Goal: Task Accomplishment & Management: Use online tool/utility

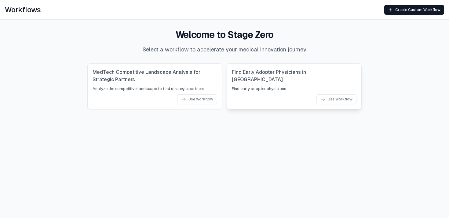
click at [333, 104] on div "Find Early Adopter Physicians in MedTech Find early adopter physicians Use Work…" at bounding box center [294, 86] width 134 height 45
click at [336, 98] on div "Use Workflow" at bounding box center [336, 99] width 32 height 5
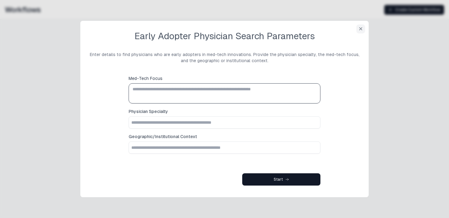
click at [267, 91] on textarea "Med-Tech Focus" at bounding box center [224, 93] width 186 height 17
type textarea "*****"
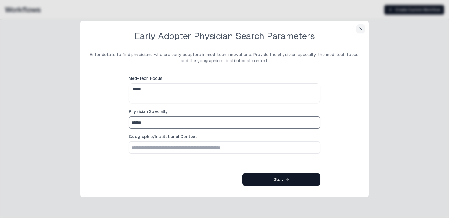
type input "**********"
click at [186, 145] on input "Geographic/Institutional Context" at bounding box center [224, 147] width 191 height 12
type input "**********"
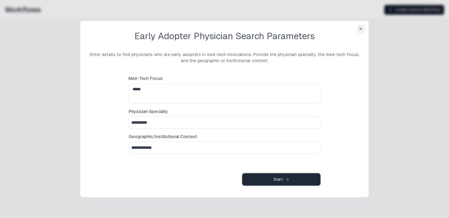
click at [259, 175] on button "Start" at bounding box center [281, 179] width 78 height 12
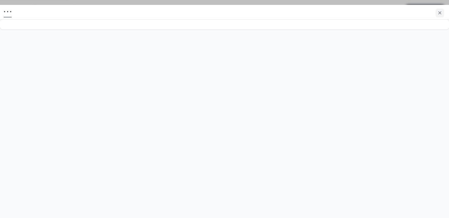
click at [93, 83] on div "• • •" at bounding box center [224, 114] width 449 height 218
click at [441, 12] on icon "button" at bounding box center [439, 12] width 5 height 5
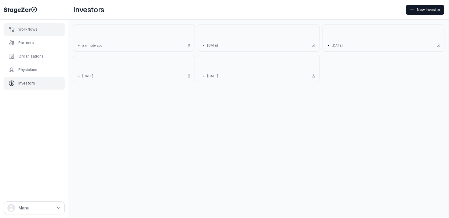
click at [31, 27] on div "Workflows" at bounding box center [27, 29] width 19 height 5
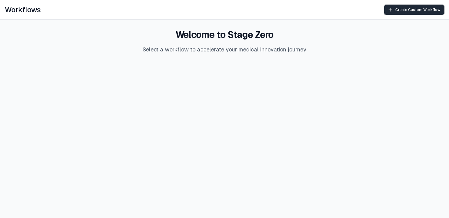
click at [424, 9] on div "Create Custom Workflow" at bounding box center [414, 9] width 53 height 5
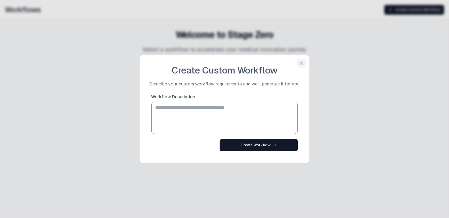
click at [196, 120] on textarea "Workflow Description" at bounding box center [224, 117] width 141 height 29
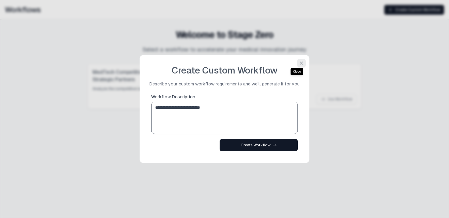
type textarea "**********"
click at [300, 65] on icon "button" at bounding box center [301, 62] width 5 height 5
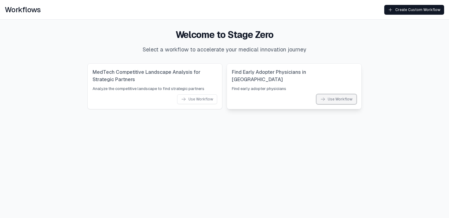
click at [339, 99] on div "Use Workflow" at bounding box center [336, 99] width 32 height 5
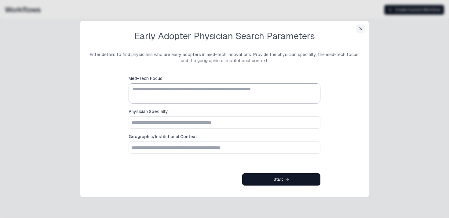
click at [181, 86] on textarea "Med-Tech Focus" at bounding box center [224, 93] width 186 height 17
click at [131, 80] on span "Med-Tech Focus" at bounding box center [146, 78] width 34 height 6
click at [131, 85] on textarea "Med-Tech Focus" at bounding box center [224, 93] width 186 height 17
drag, startPoint x: 163, startPoint y: 79, endPoint x: 127, endPoint y: 79, distance: 35.4
click at [127, 79] on form "Med-Tech Focus Physician Specialty Geographic/Institutional Context Start" at bounding box center [225, 130] width 196 height 114
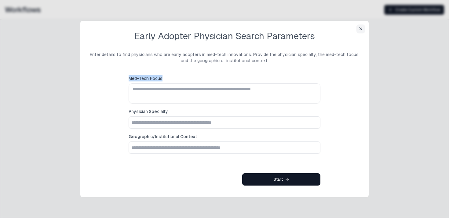
click at [127, 79] on form "Med-Tech Focus Physician Specialty Geographic/Institutional Context Start" at bounding box center [225, 130] width 196 height 114
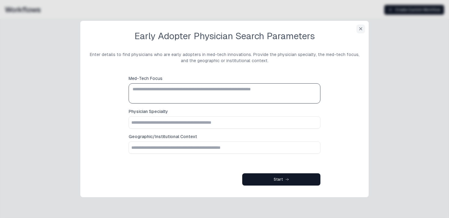
click at [135, 92] on textarea "Med-Tech Focus" at bounding box center [224, 93] width 186 height 17
type textarea "*****"
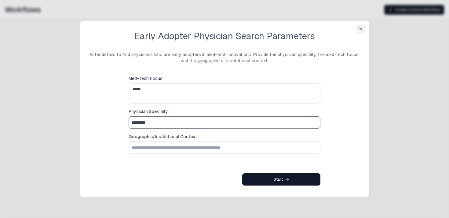
type input "*********"
type input "**********"
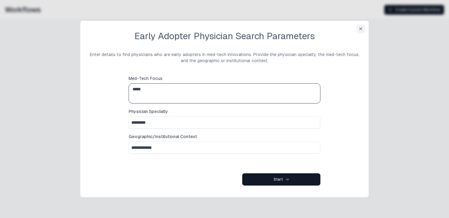
click at [160, 87] on textarea "*****" at bounding box center [224, 93] width 186 height 17
type textarea "*****"
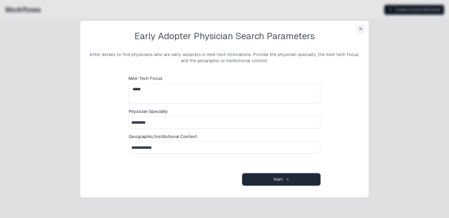
click at [284, 178] on div "Start" at bounding box center [281, 179] width 15 height 5
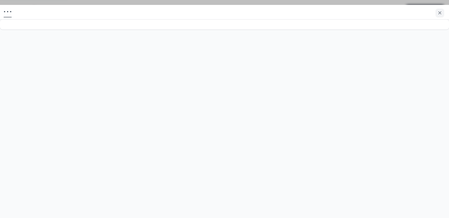
click at [190, 85] on div "• • •" at bounding box center [224, 114] width 449 height 218
click at [440, 13] on icon "button" at bounding box center [440, 13] width 2 height 2
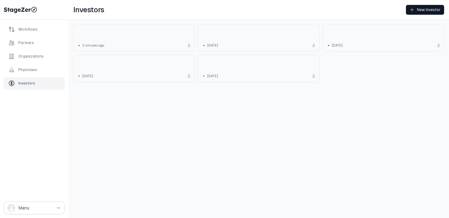
click at [300, 151] on div "Investors New Investor • 3 minutes ago • 2 days ago • 4 days ago • 7 days ago •…" at bounding box center [258, 109] width 381 height 218
click at [32, 27] on div "Workflows" at bounding box center [27, 29] width 19 height 5
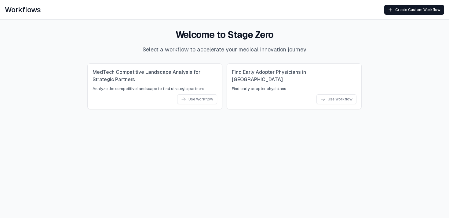
click at [328, 51] on p "Select a workflow to accelerate your medical innovation journey" at bounding box center [225, 49] width 274 height 9
click at [377, 54] on div "Welcome to Stage Zero Select a workflow to accelerate your medical innovation j…" at bounding box center [224, 69] width 449 height 99
click at [23, 47] on div "Welcome to Stage Zero Select a workflow to accelerate your medical innovation j…" at bounding box center [224, 69] width 449 height 99
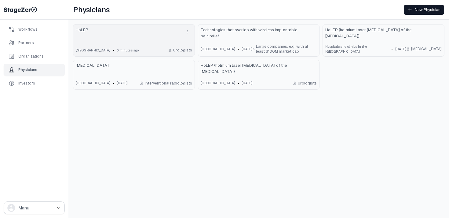
click at [134, 34] on div "HoLEP" at bounding box center [134, 32] width 116 height 10
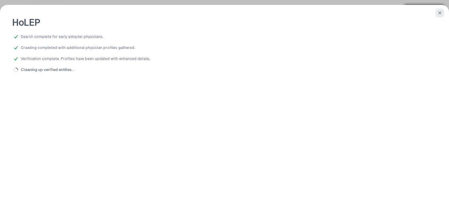
click at [439, 13] on icon "button" at bounding box center [440, 13] width 2 height 2
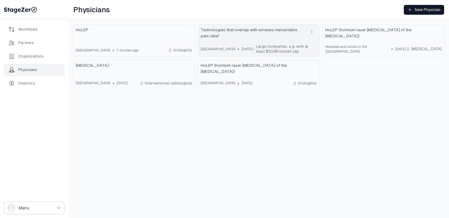
click at [235, 35] on span "Technologies that overlap with wireless implantable pain relief" at bounding box center [253, 33] width 104 height 12
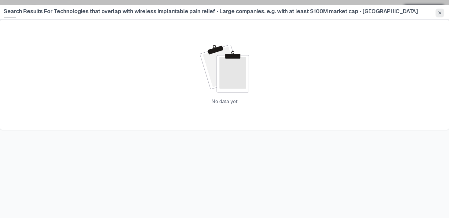
click at [439, 14] on icon "button" at bounding box center [439, 12] width 5 height 5
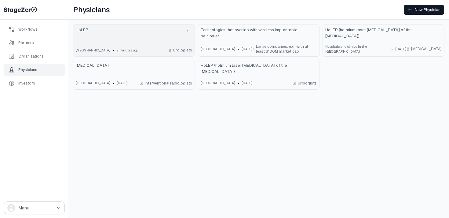
click at [144, 44] on link "HoLEP United States • 7 minutes ago Urologists" at bounding box center [133, 40] width 121 height 32
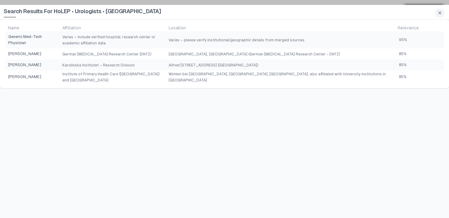
click at [445, 13] on div "Search Results For HoLEP • Urologists • United States" at bounding box center [224, 12] width 449 height 15
click at [442, 14] on icon "button" at bounding box center [439, 12] width 5 height 5
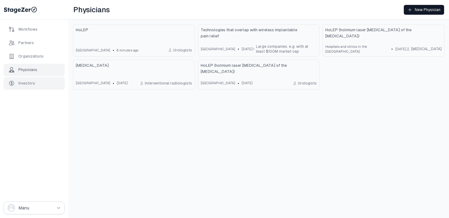
click at [33, 84] on div "Investors" at bounding box center [26, 83] width 17 height 5
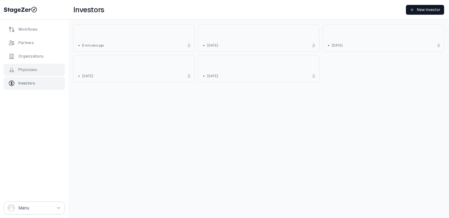
click at [31, 72] on div "Physicians" at bounding box center [23, 70] width 29 height 6
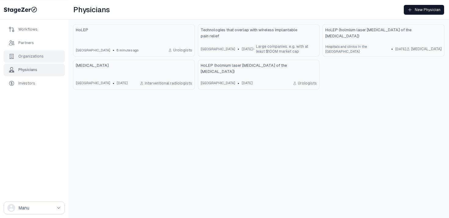
click at [32, 56] on div "Organizations" at bounding box center [30, 56] width 25 height 5
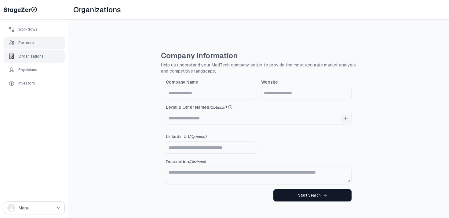
click at [32, 44] on div "Partners" at bounding box center [26, 42] width 16 height 5
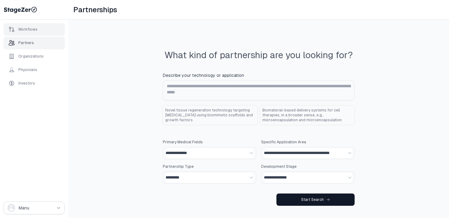
click at [32, 30] on div "Workflows" at bounding box center [27, 29] width 19 height 5
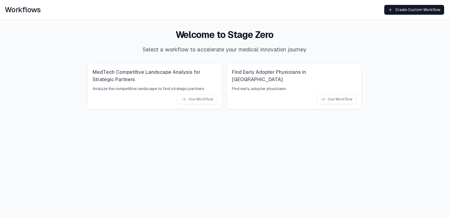
click at [255, 119] on html "Workflows Create Custom Workflow Welcome to Stage Zero Select a workflow to acc…" at bounding box center [224, 59] width 449 height 119
